Goal: Task Accomplishment & Management: Manage account settings

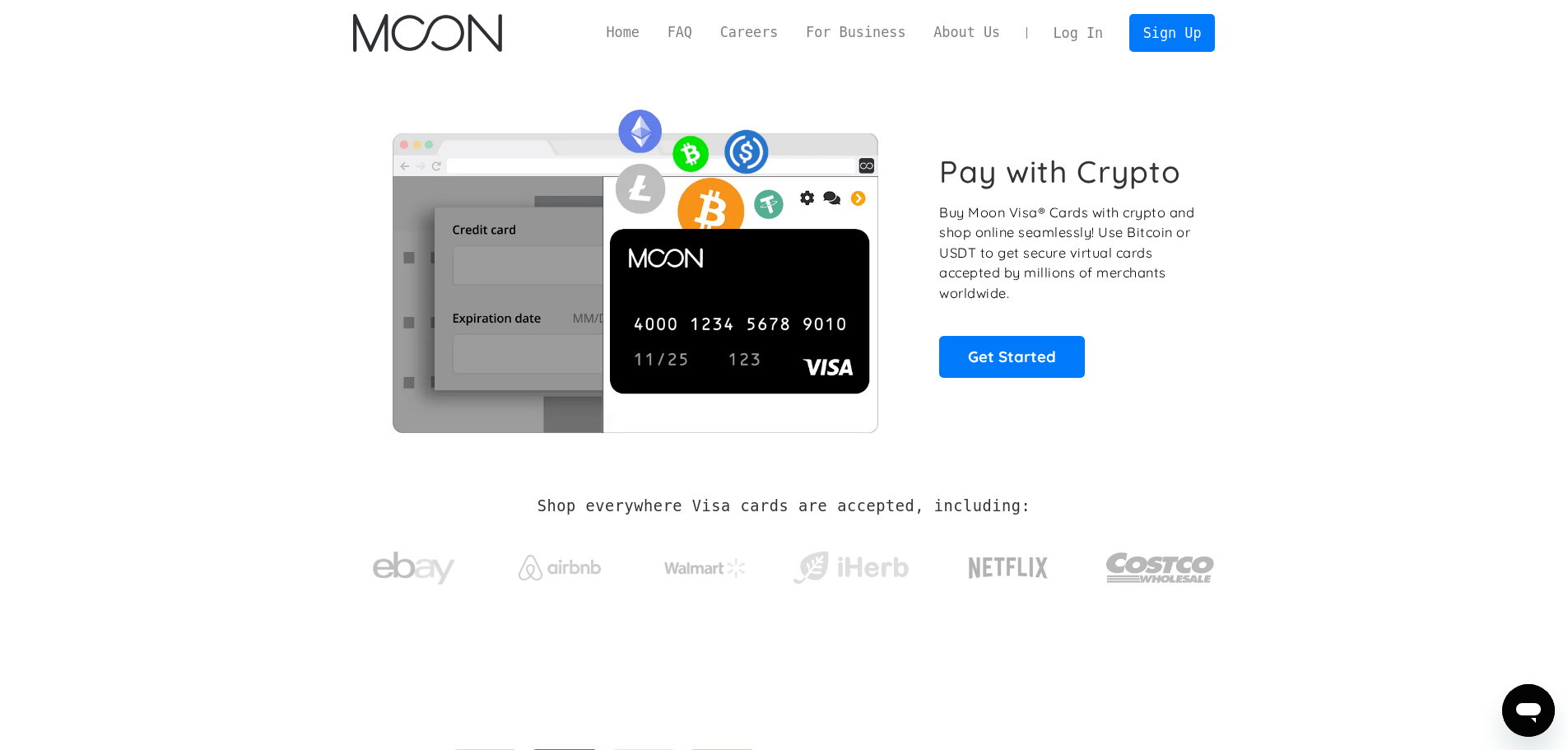
click at [1080, 41] on link "Log In" at bounding box center [1078, 32] width 77 height 36
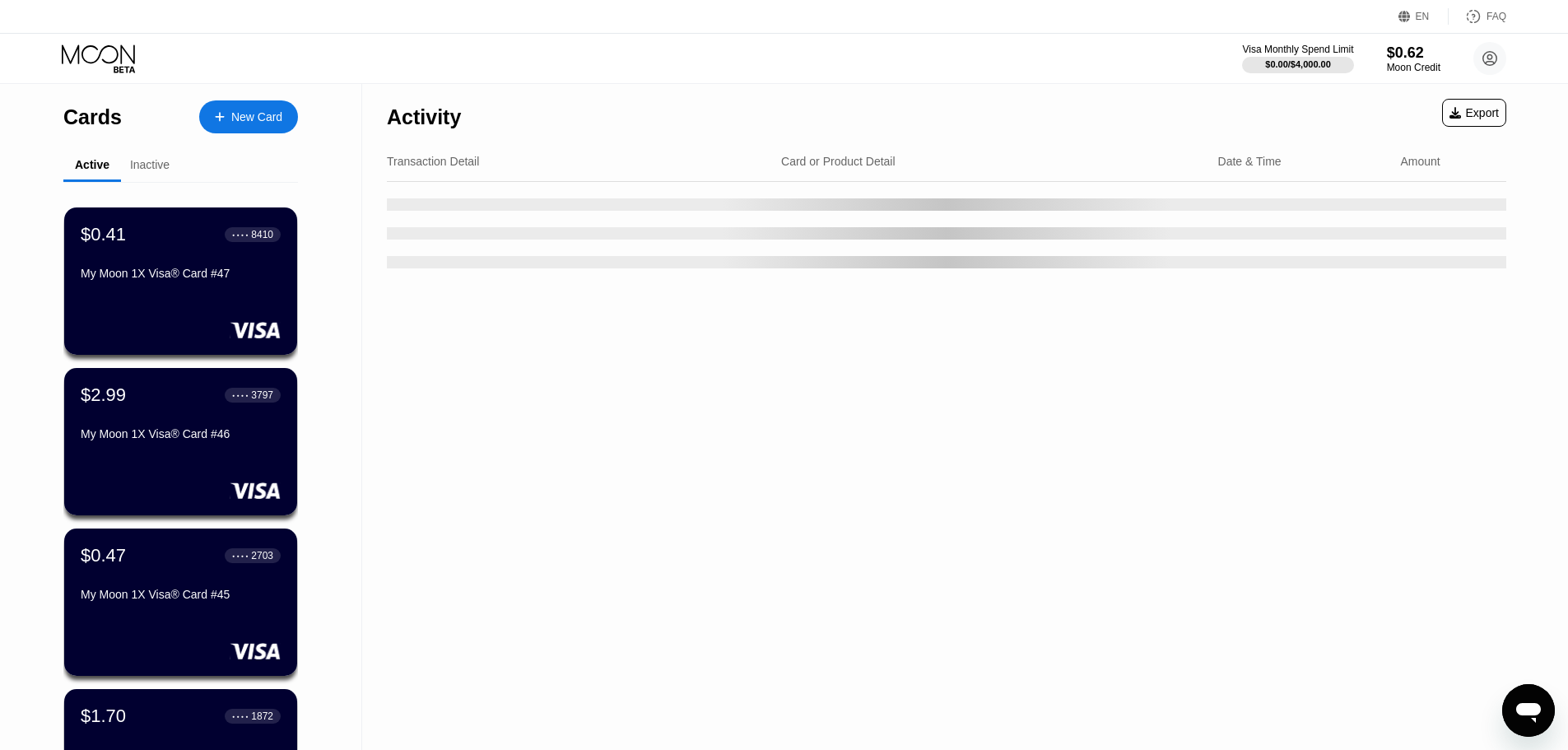
click at [2, 217] on div "Cards New Card Active Inactive $0.41 ● ● ● ● 8410 My Moon 1X Visa® Card #47 $2.…" at bounding box center [181, 585] width 362 height 1002
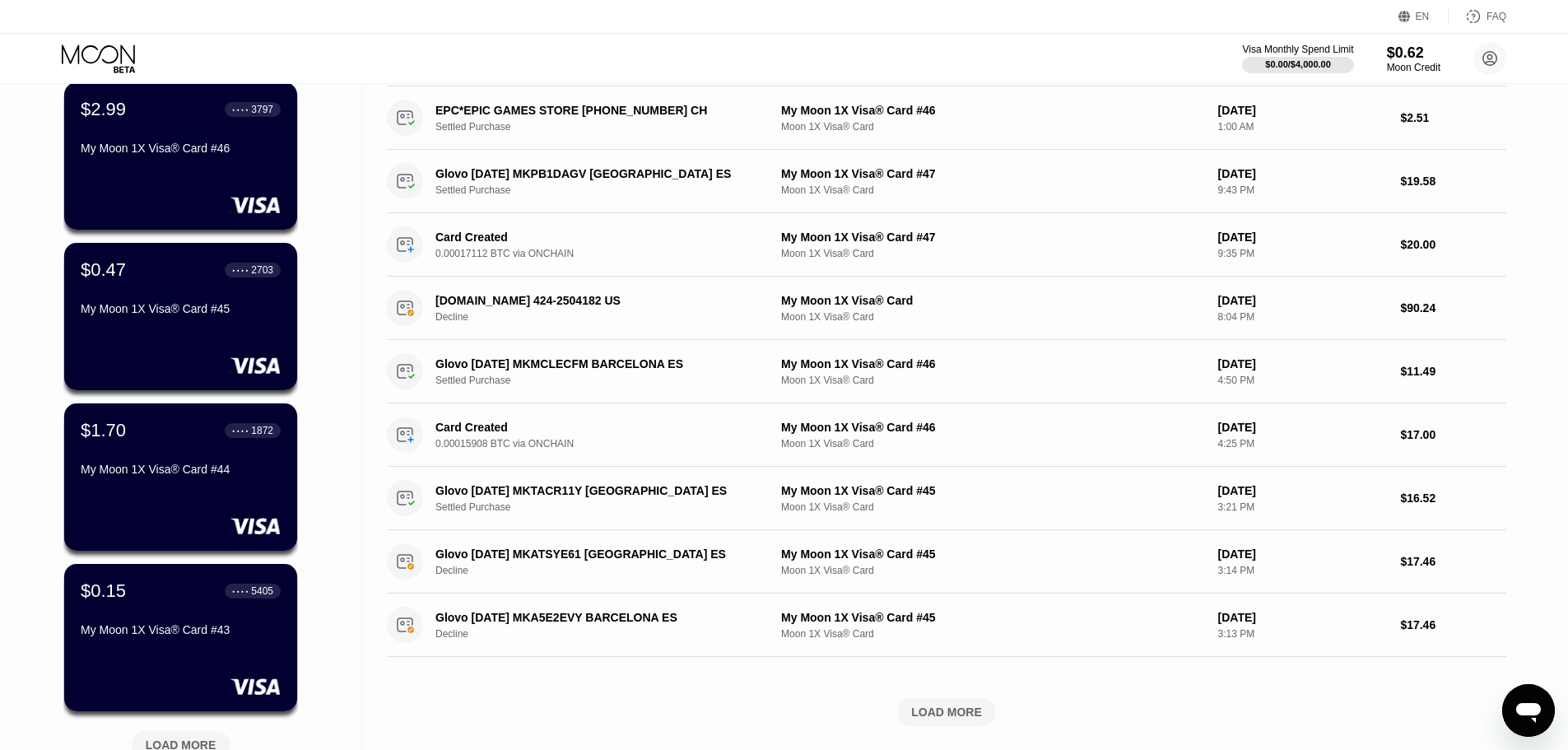
scroll to position [329, 0]
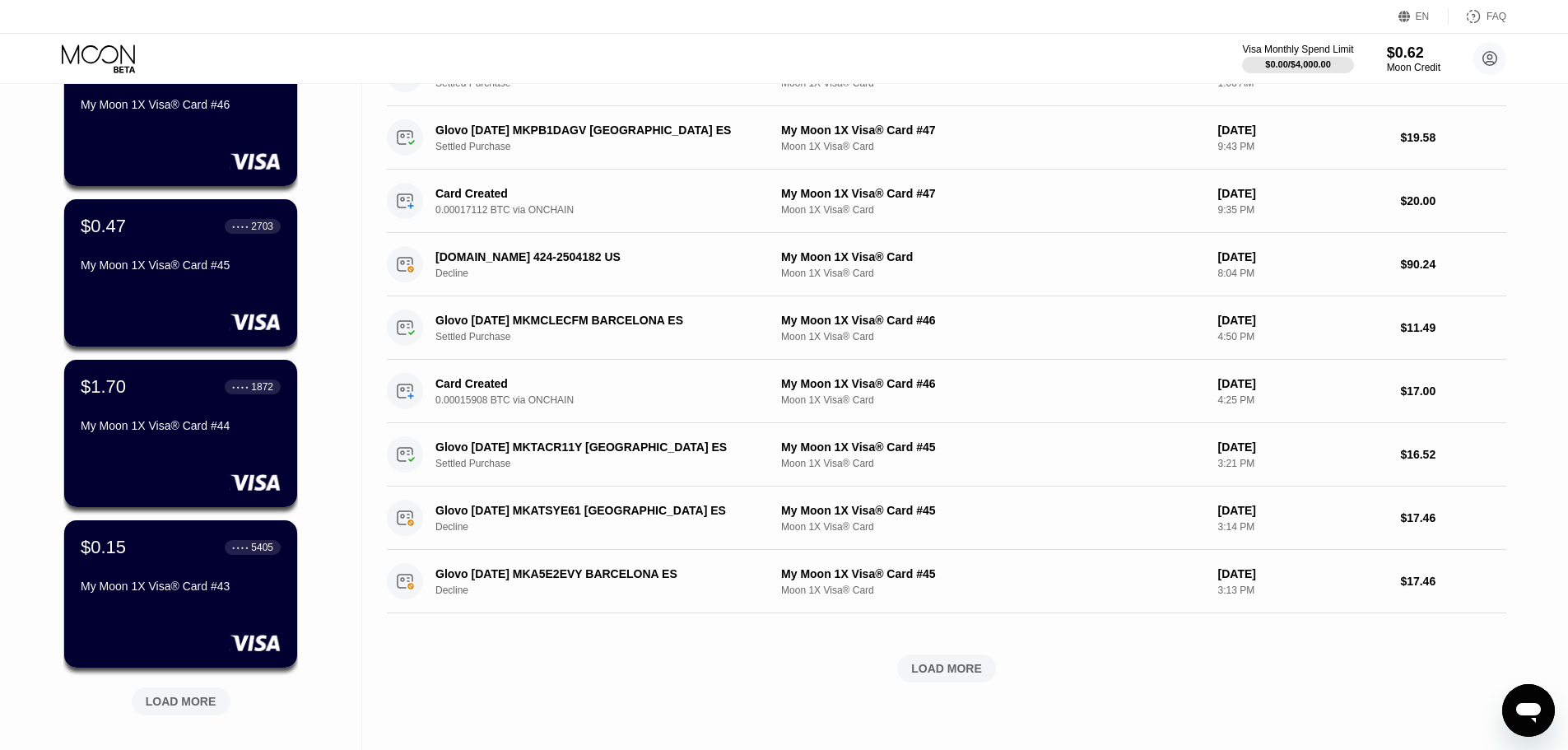
click at [190, 691] on div "LOAD MORE" at bounding box center [181, 701] width 98 height 28
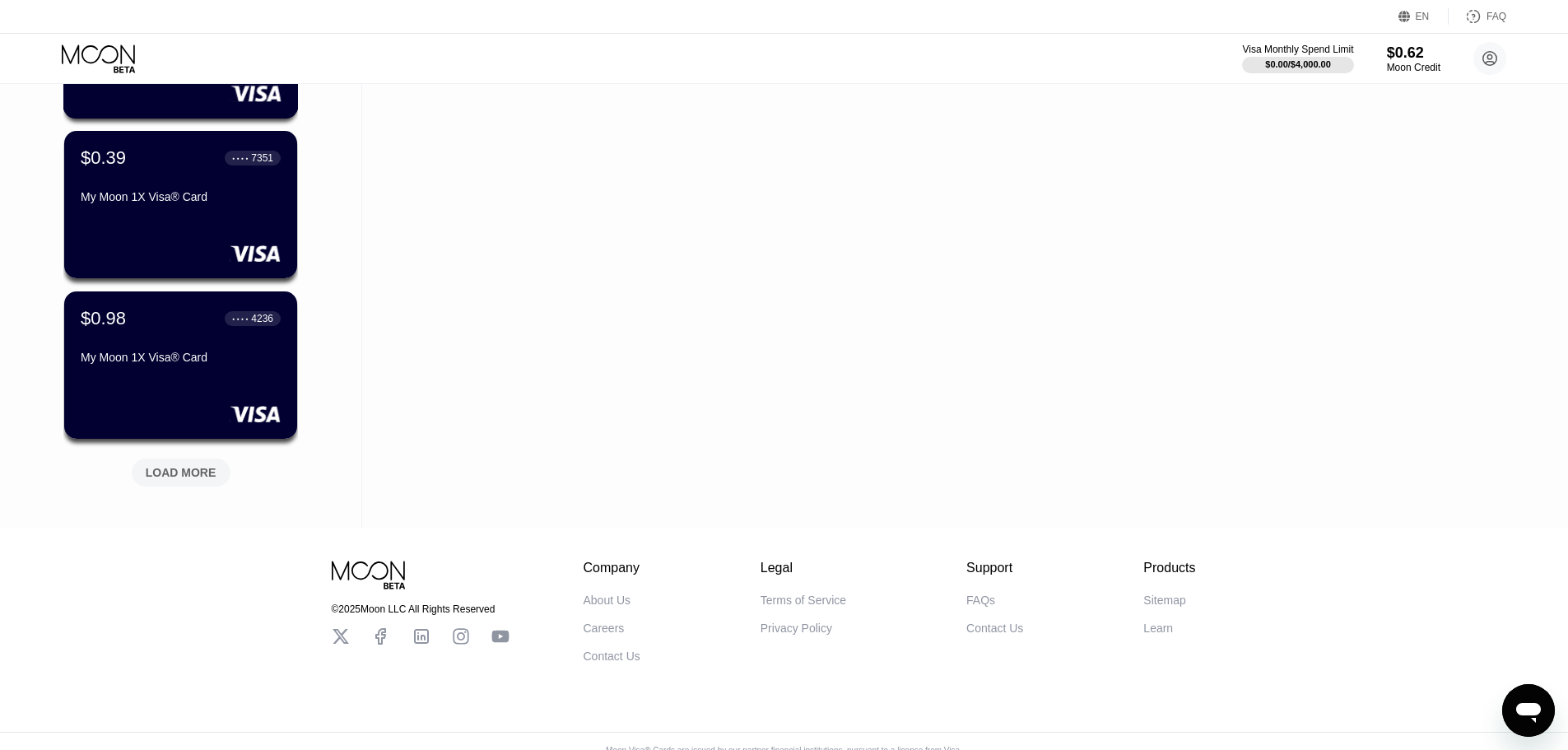
scroll to position [1394, 0]
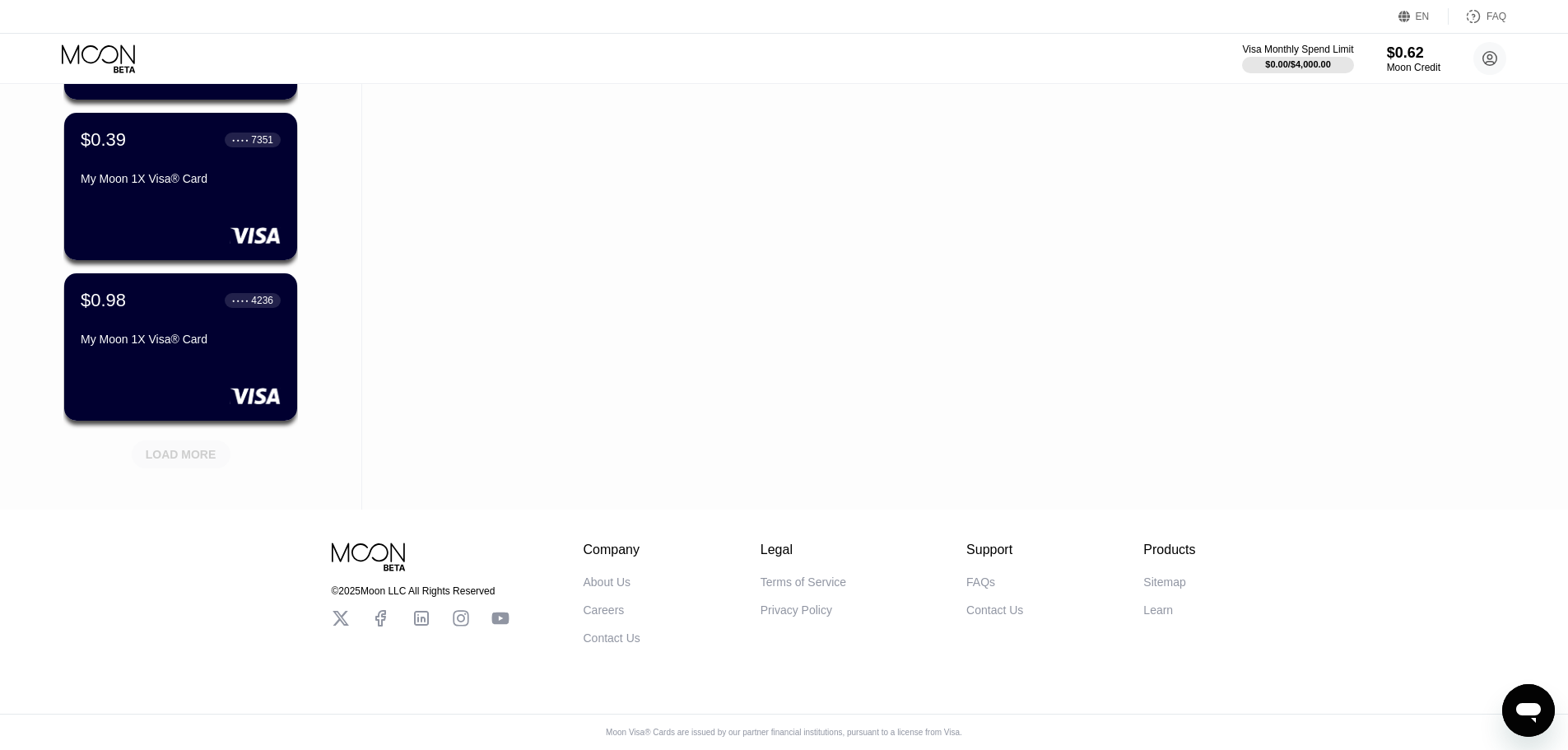
click at [196, 447] on div "LOAD MORE" at bounding box center [181, 454] width 70 height 14
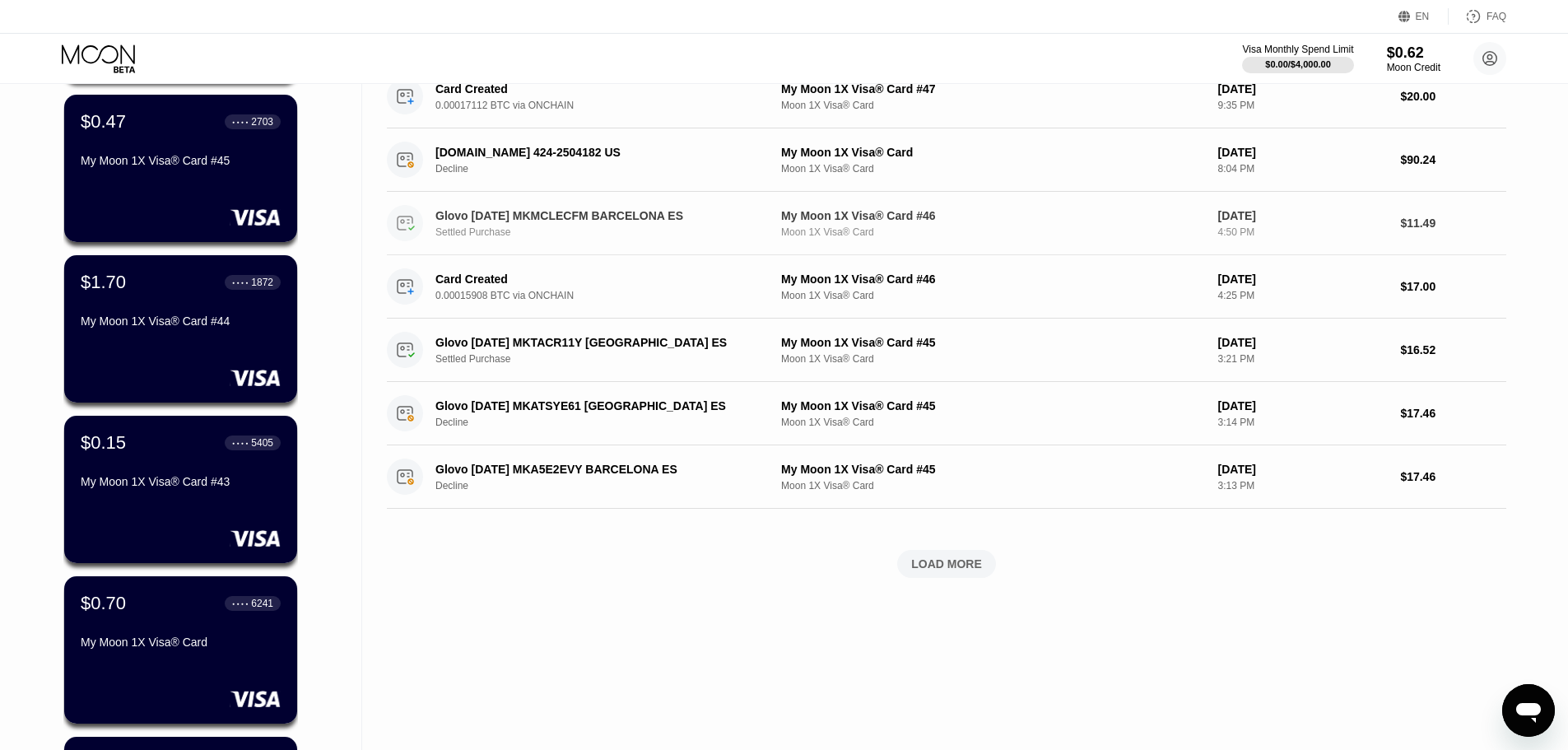
scroll to position [0, 0]
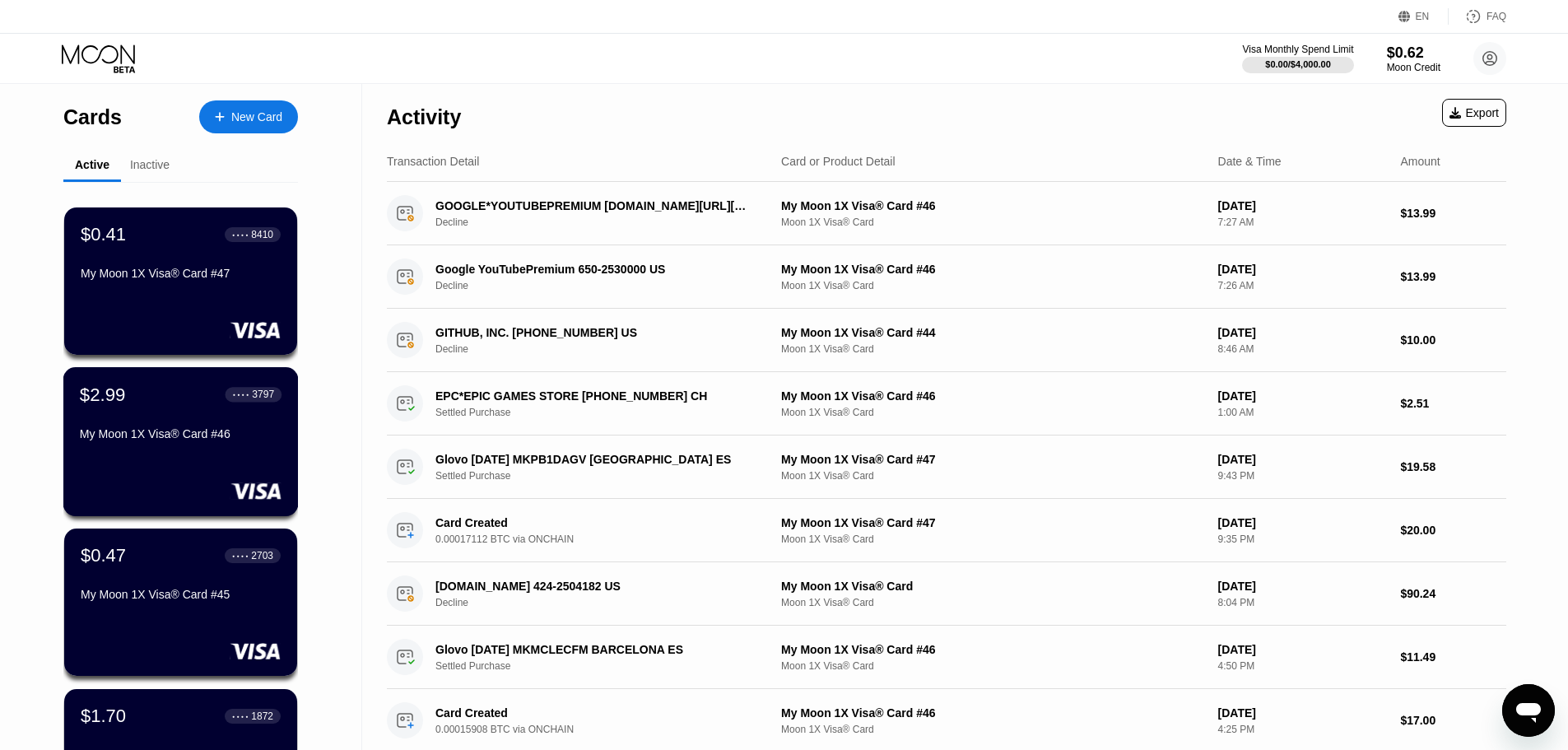
click at [173, 440] on div "My Moon 1X Visa® Card #46" at bounding box center [181, 434] width 202 height 14
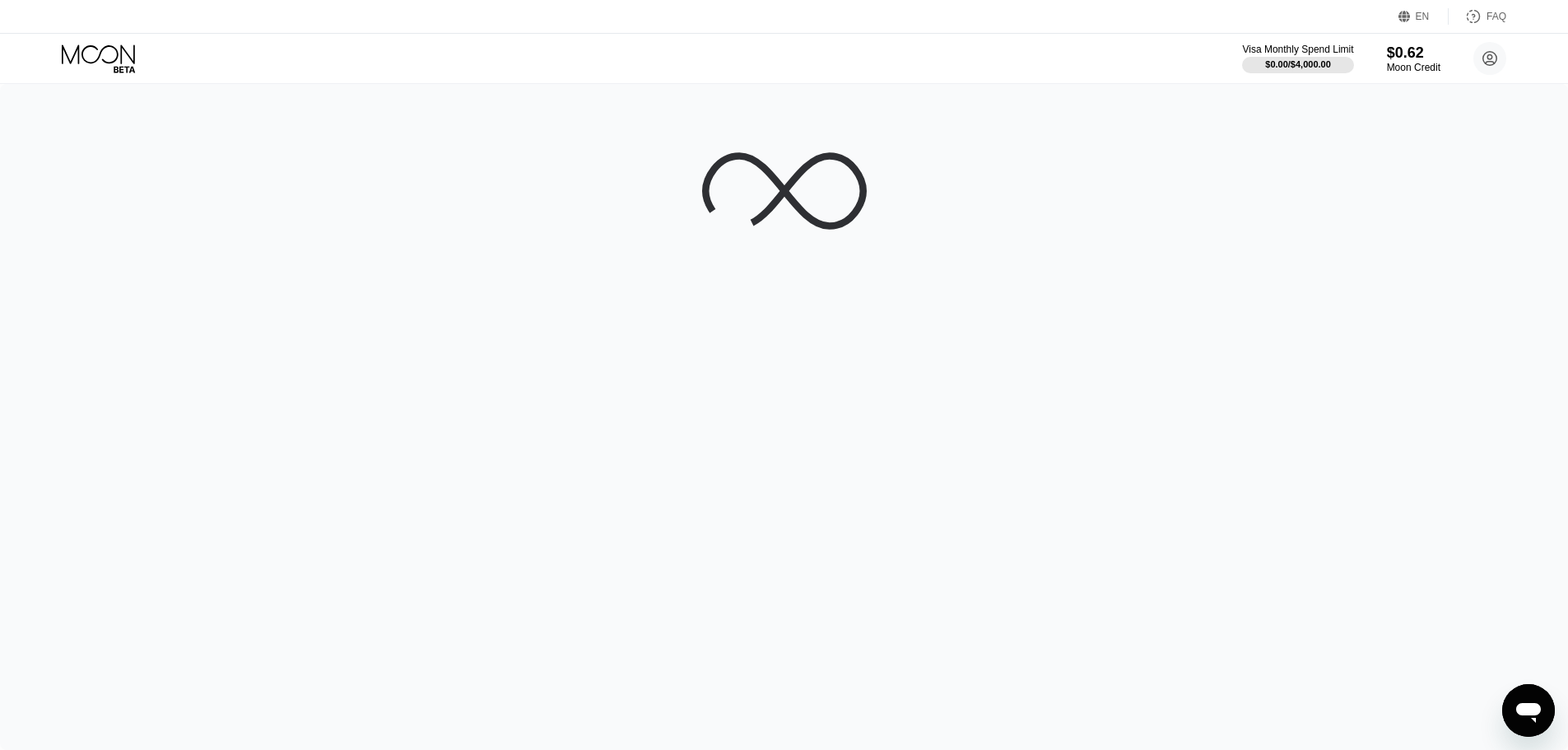
drag, startPoint x: 594, startPoint y: 236, endPoint x: 577, endPoint y: 231, distance: 17.7
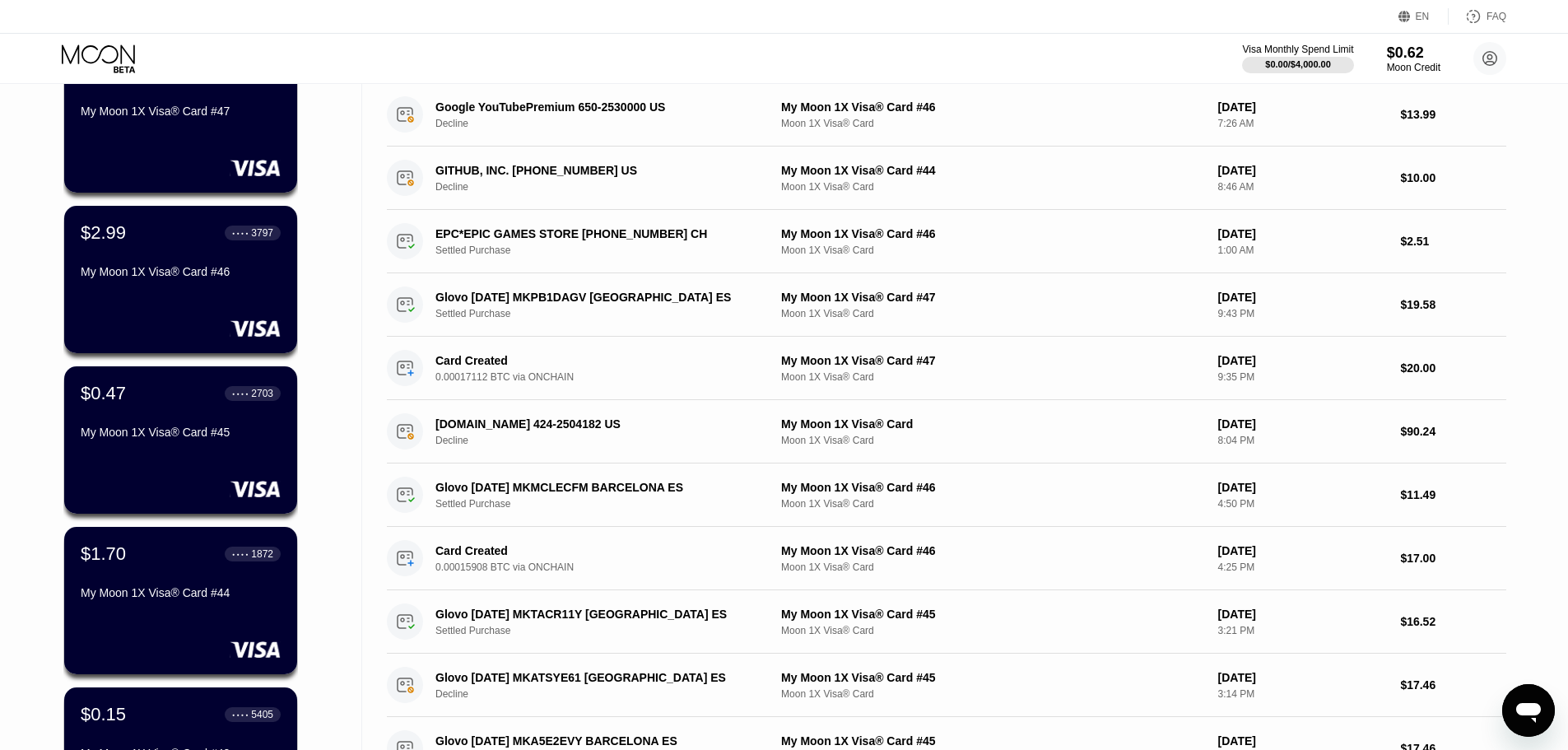
scroll to position [247, 0]
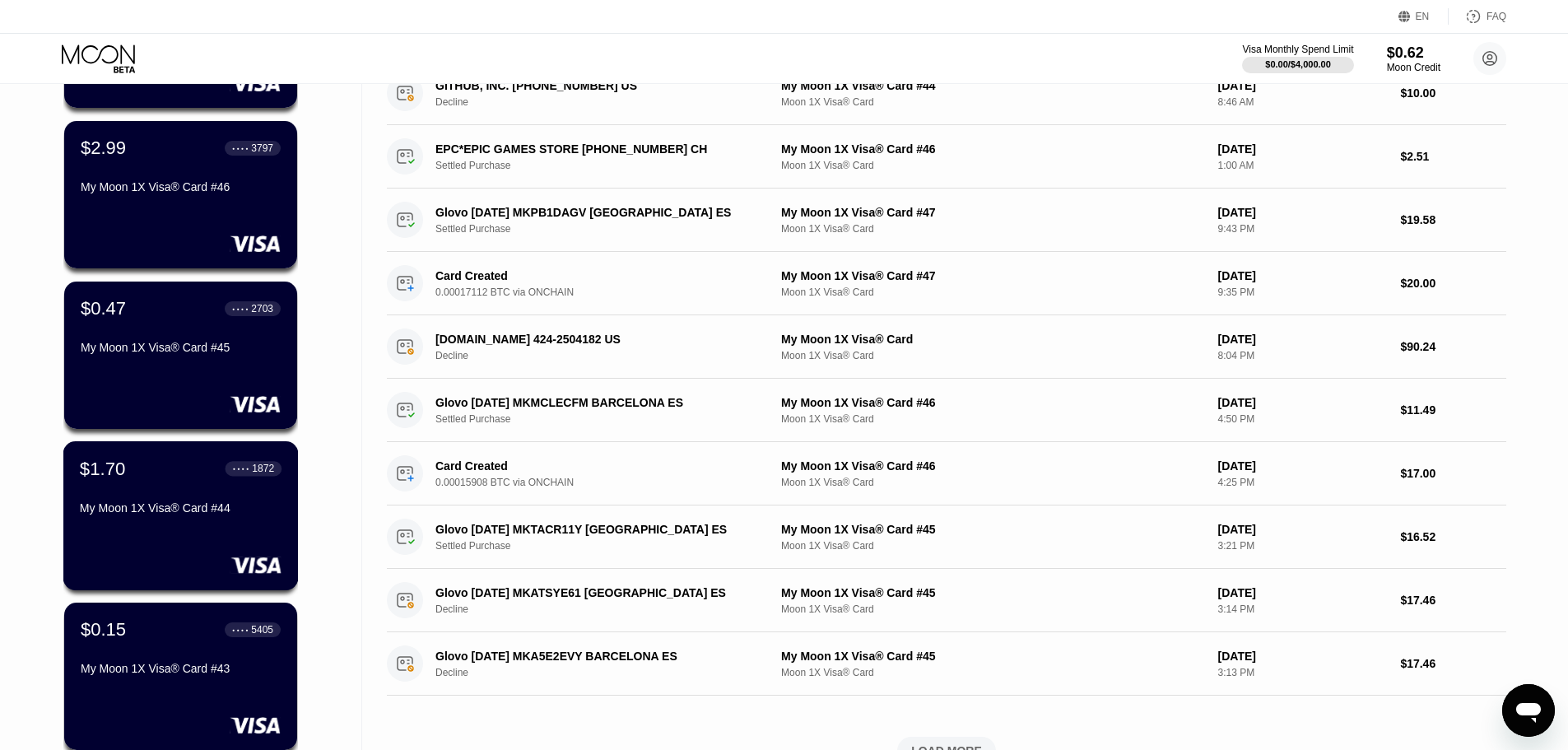
click at [197, 539] on div "$1.70 ● ● ● ● 1872 My Moon 1X Visa® Card #44" at bounding box center [181, 516] width 235 height 149
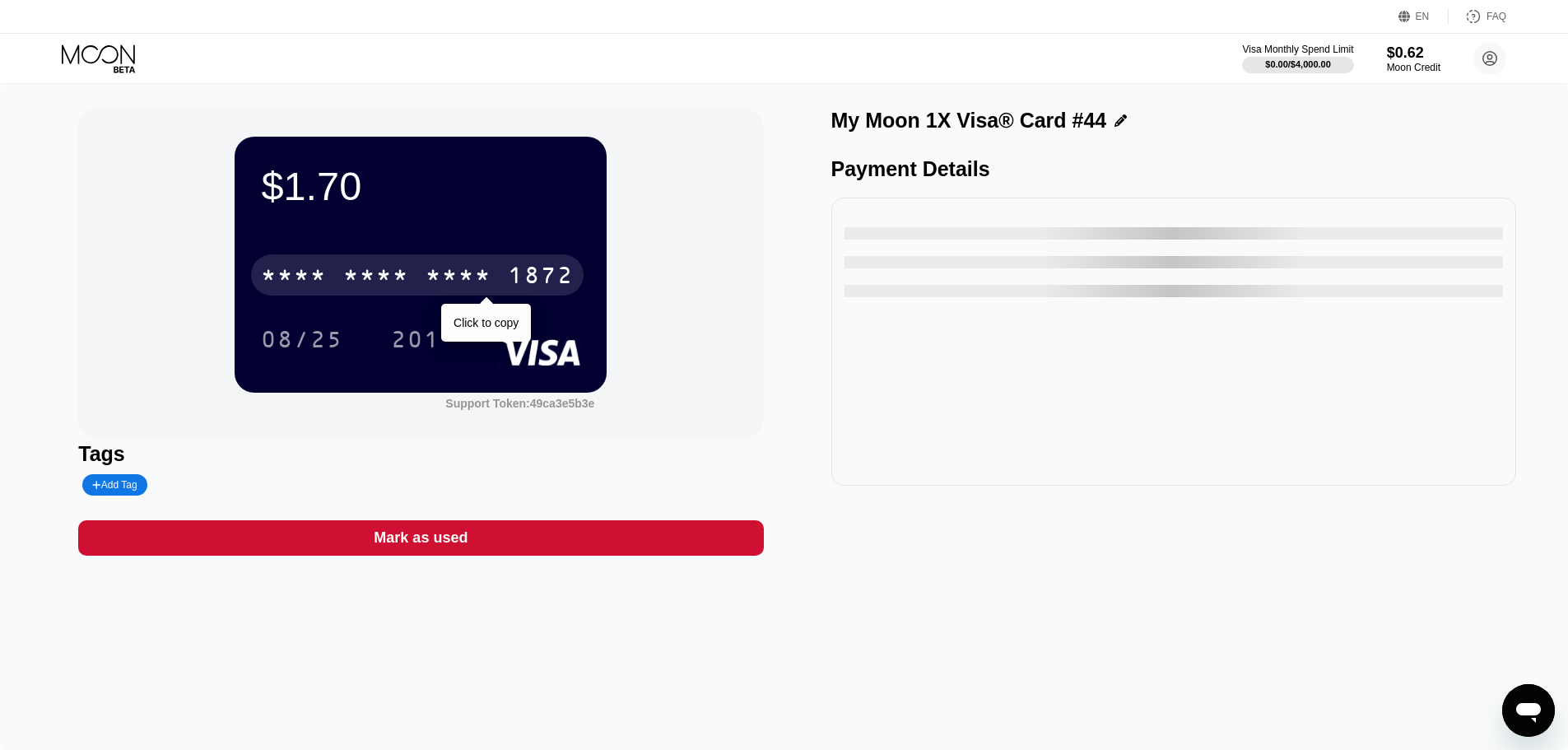
click at [336, 275] on div "* * * * * * * * * * * * 1872" at bounding box center [417, 275] width 333 height 42
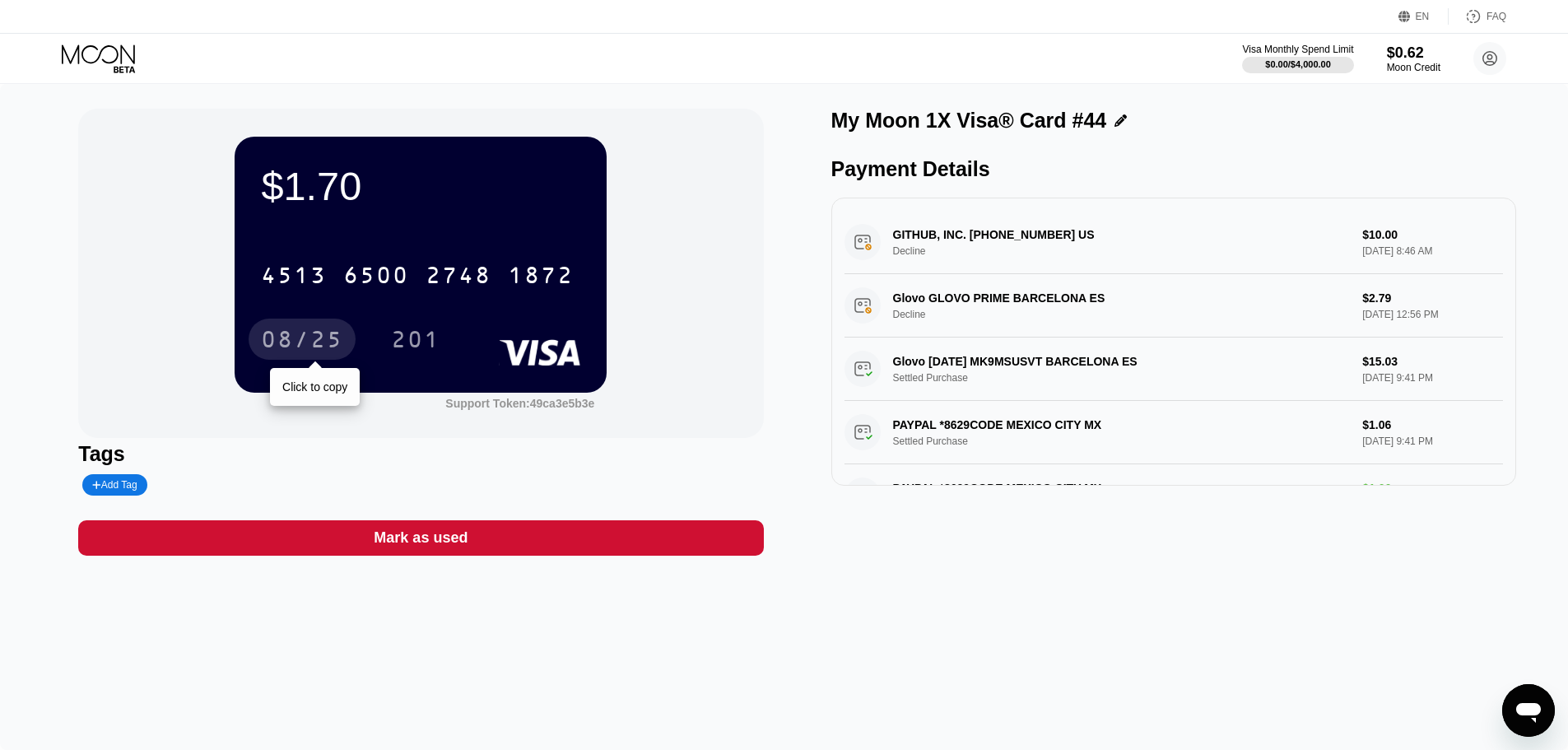
click at [328, 338] on div "08/25" at bounding box center [302, 341] width 82 height 26
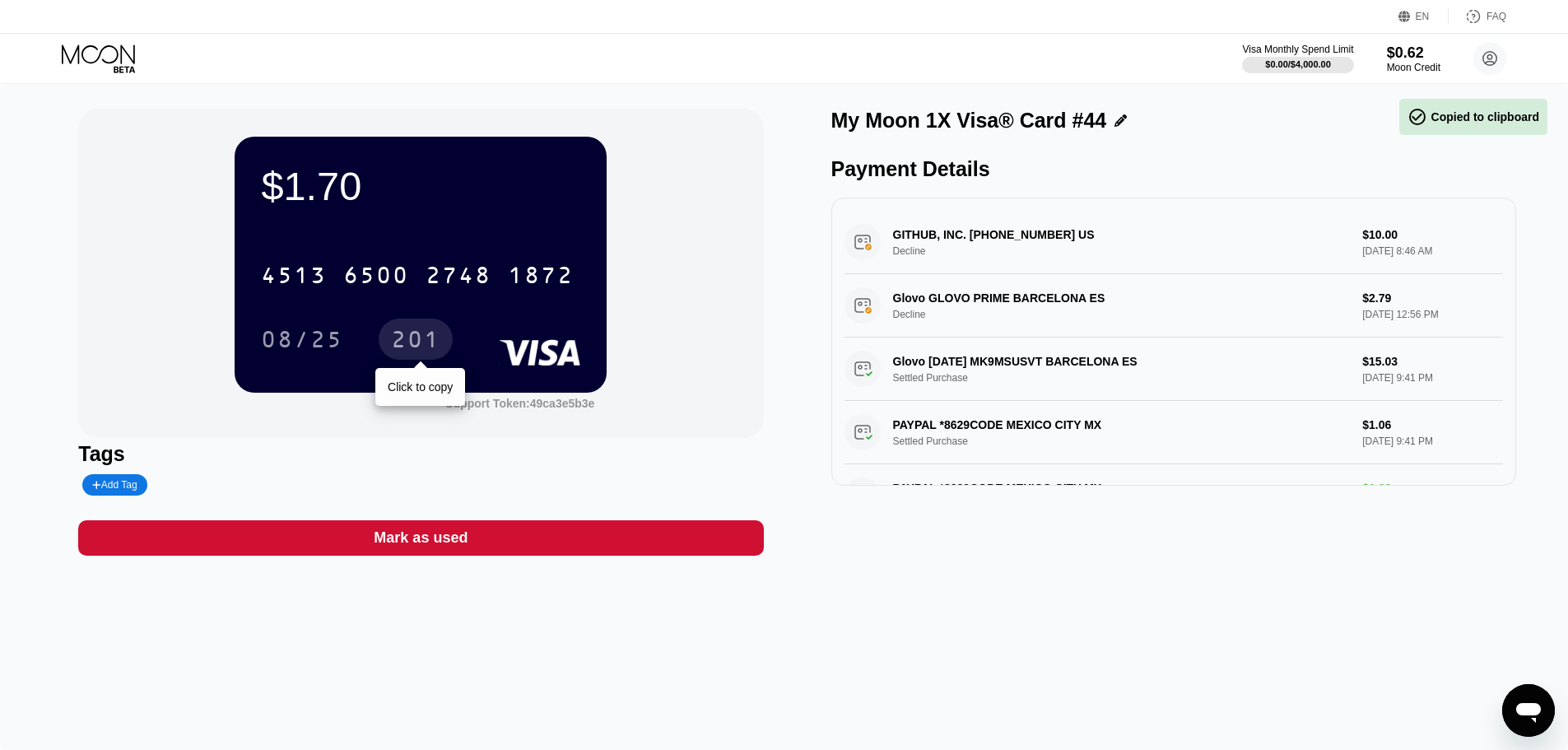
click at [395, 342] on div "201" at bounding box center [416, 341] width 49 height 26
